Goal: Transaction & Acquisition: Purchase product/service

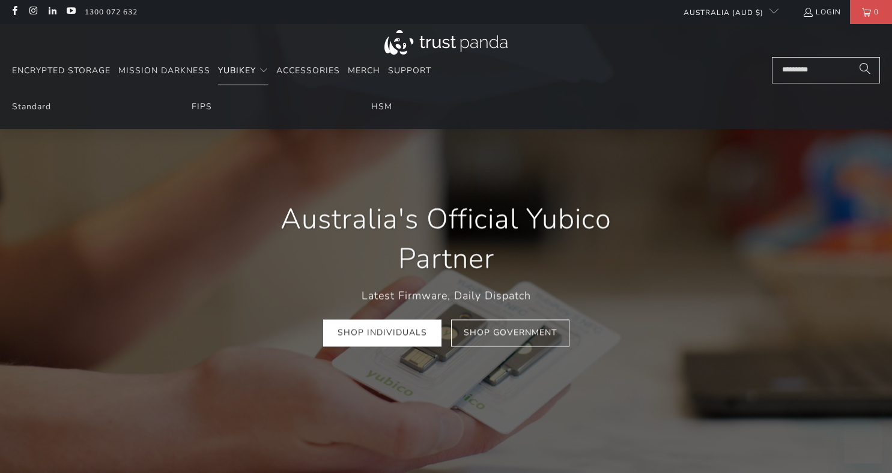
click at [231, 68] on span "YubiKey" at bounding box center [237, 70] width 38 height 11
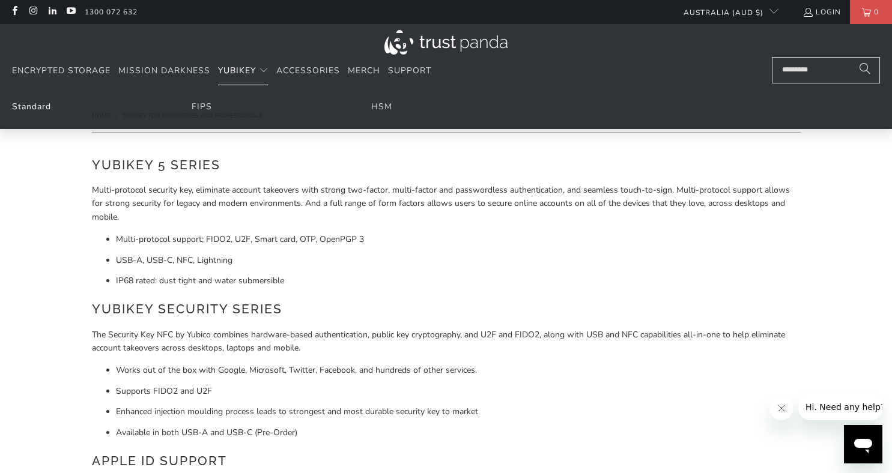
click at [28, 105] on link "Standard" at bounding box center [31, 106] width 39 height 11
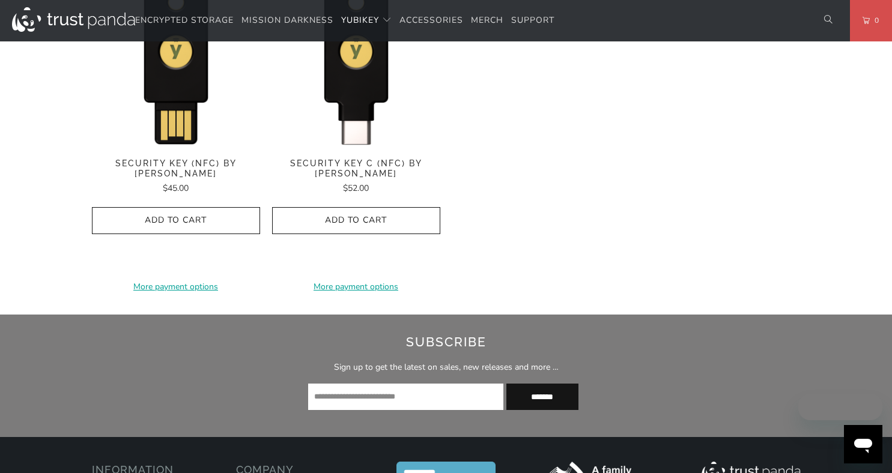
scroll to position [1322, 0]
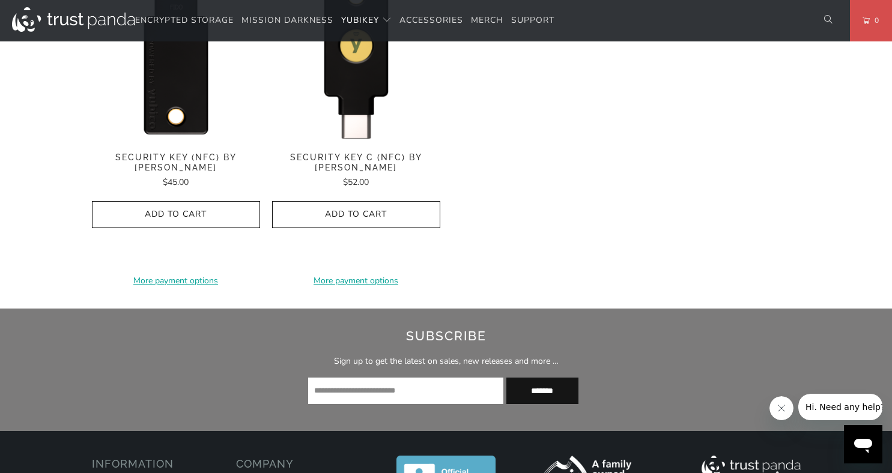
drag, startPoint x: 180, startPoint y: 79, endPoint x: 182, endPoint y: 87, distance: 7.6
click at [181, 79] on img at bounding box center [176, 56] width 168 height 168
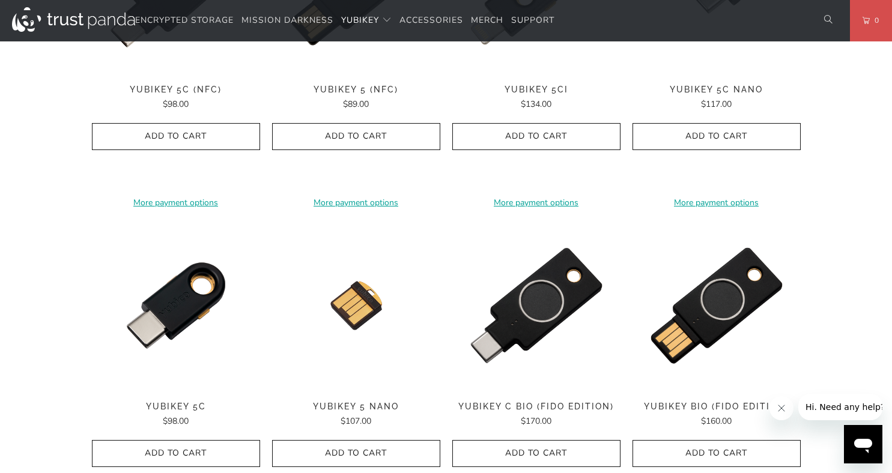
scroll to position [661, 0]
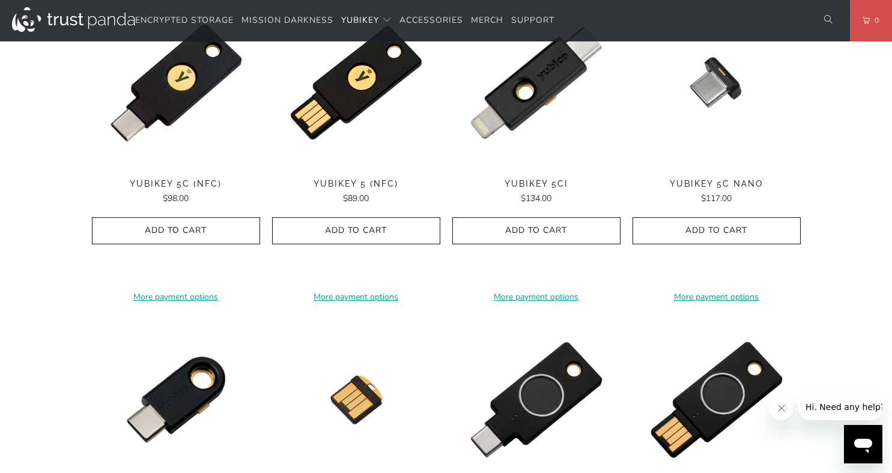
click at [199, 115] on img at bounding box center [176, 83] width 168 height 168
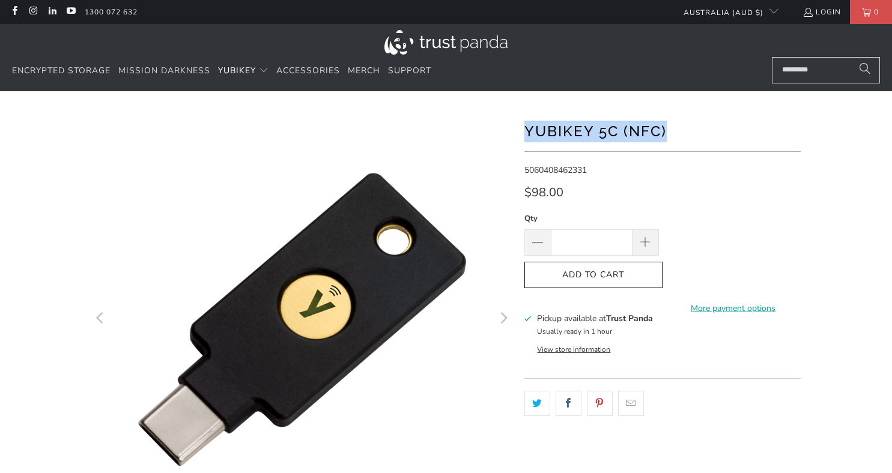
drag, startPoint x: 681, startPoint y: 133, endPoint x: 496, endPoint y: 132, distance: 185.1
click at [496, 133] on div "*" at bounding box center [446, 412] width 721 height 606
copy h1 "YubiKey 5C (NFC)"
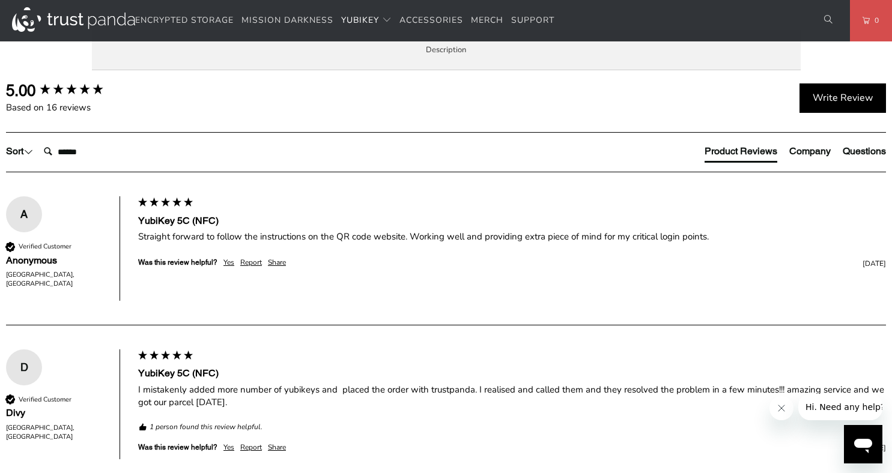
scroll to position [661, 0]
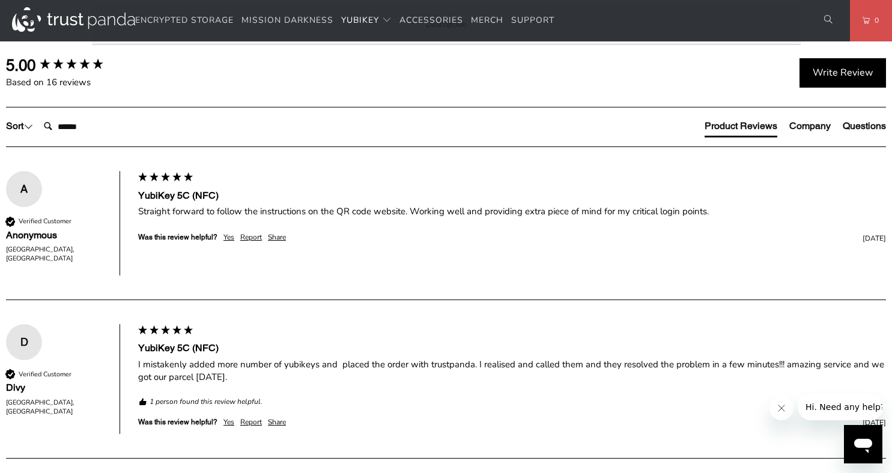
drag, startPoint x: 546, startPoint y: 304, endPoint x: 108, endPoint y: 289, distance: 437.7
click at [0, 0] on div "Overview Specifications Enterprise and Government Local Service & Support Overv…" at bounding box center [0, 0] width 0 height 0
copy p "The YubiKey 5C NFC is FIDO and FIDO2 certified. It works with Google Chrome or …"
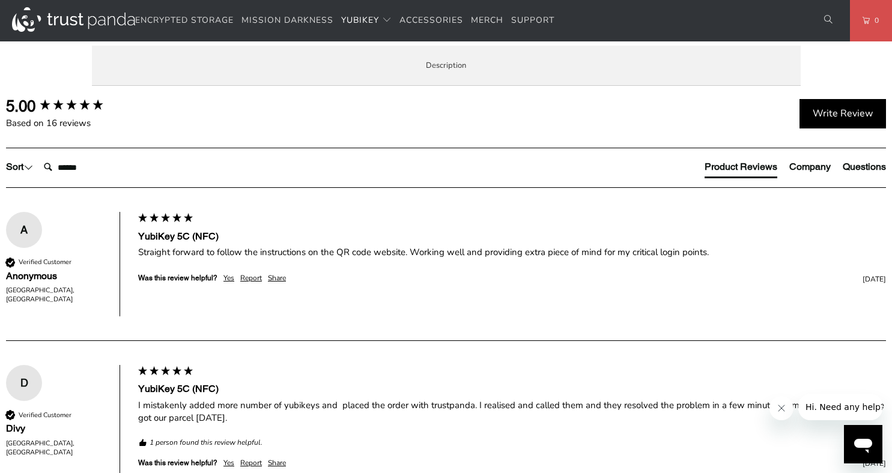
scroll to position [360, 0]
